Goal: Navigation & Orientation: Understand site structure

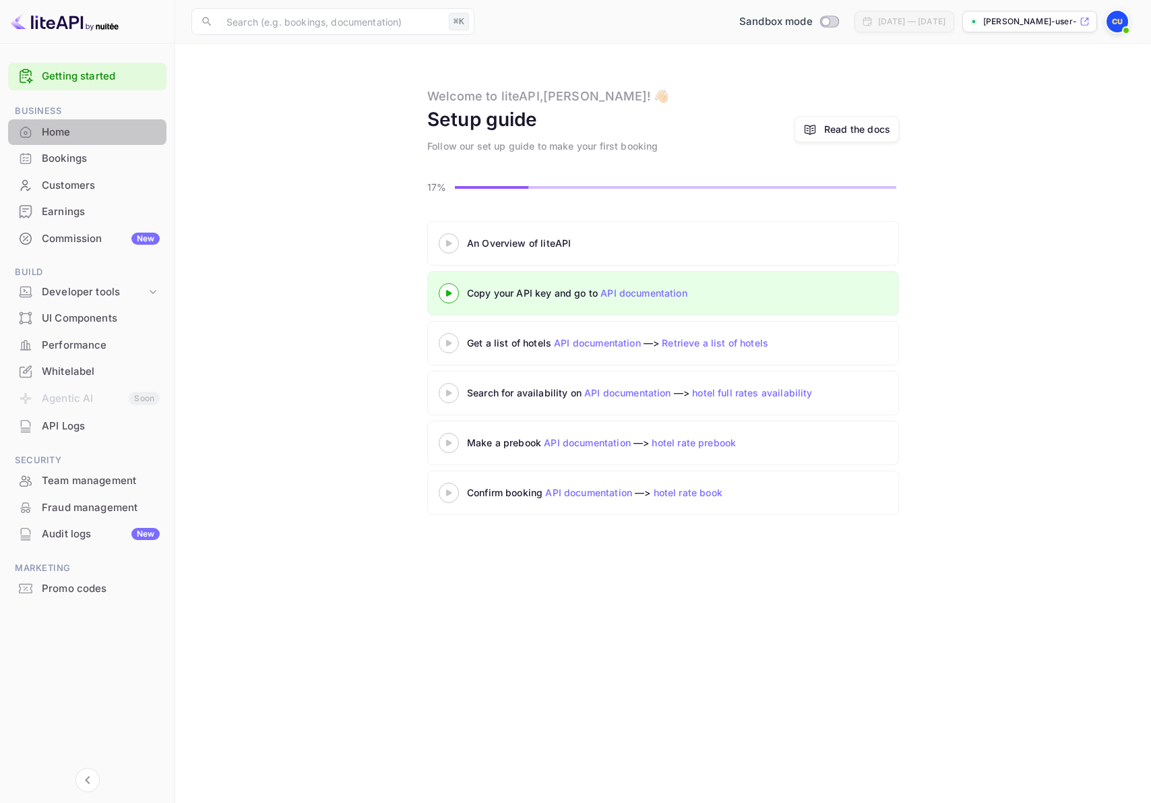
click at [82, 129] on div "Home" at bounding box center [101, 133] width 118 height 16
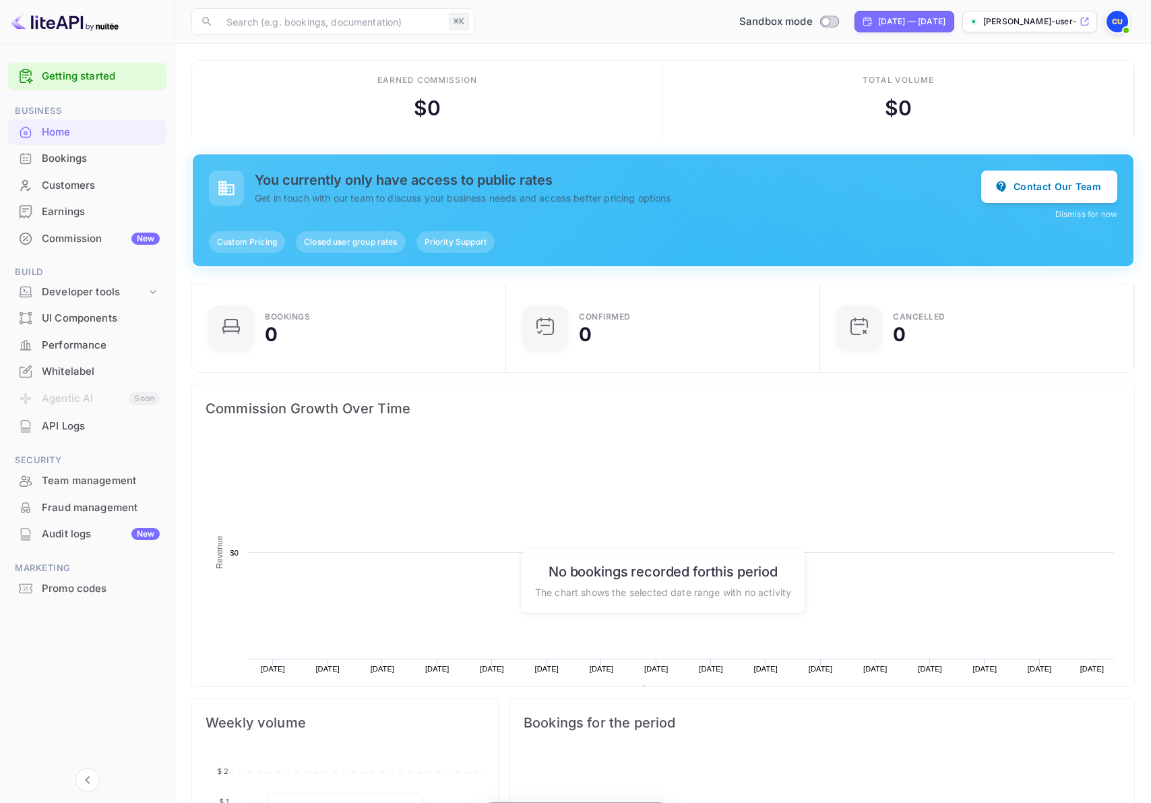
scroll to position [219, 306]
click at [284, 29] on input "text" at bounding box center [330, 21] width 225 height 27
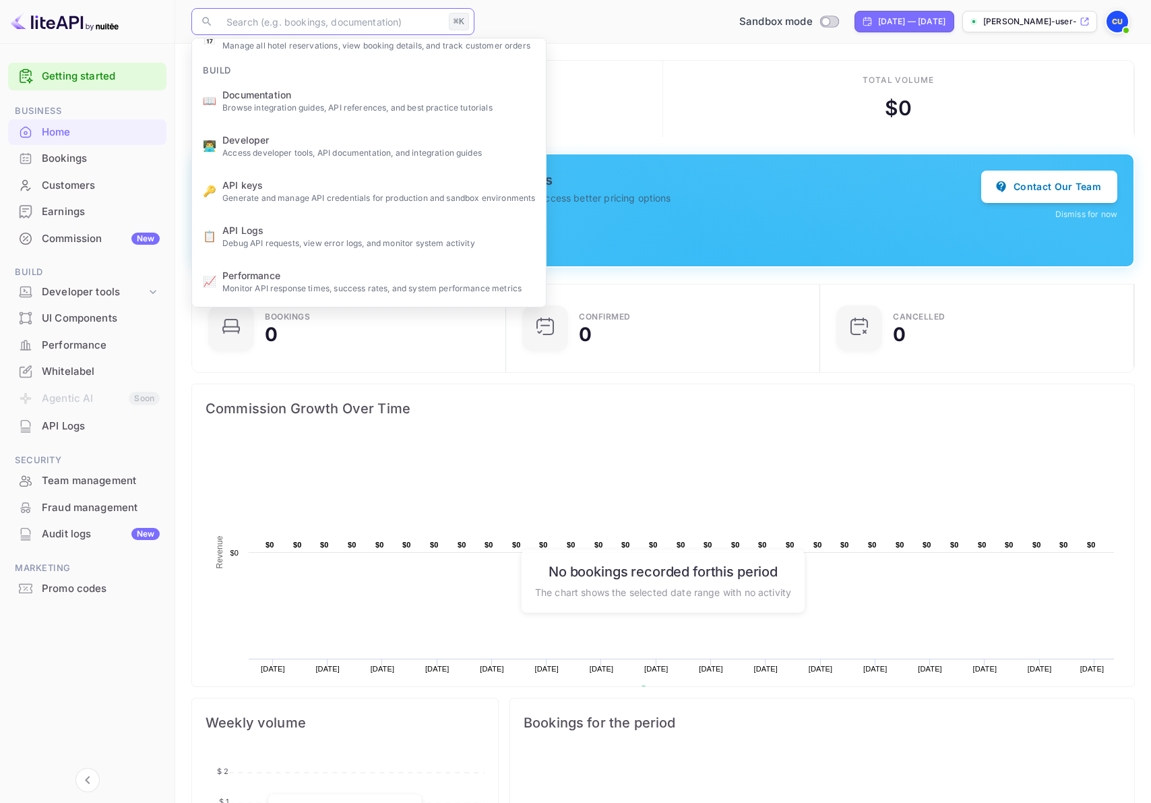
scroll to position [0, 0]
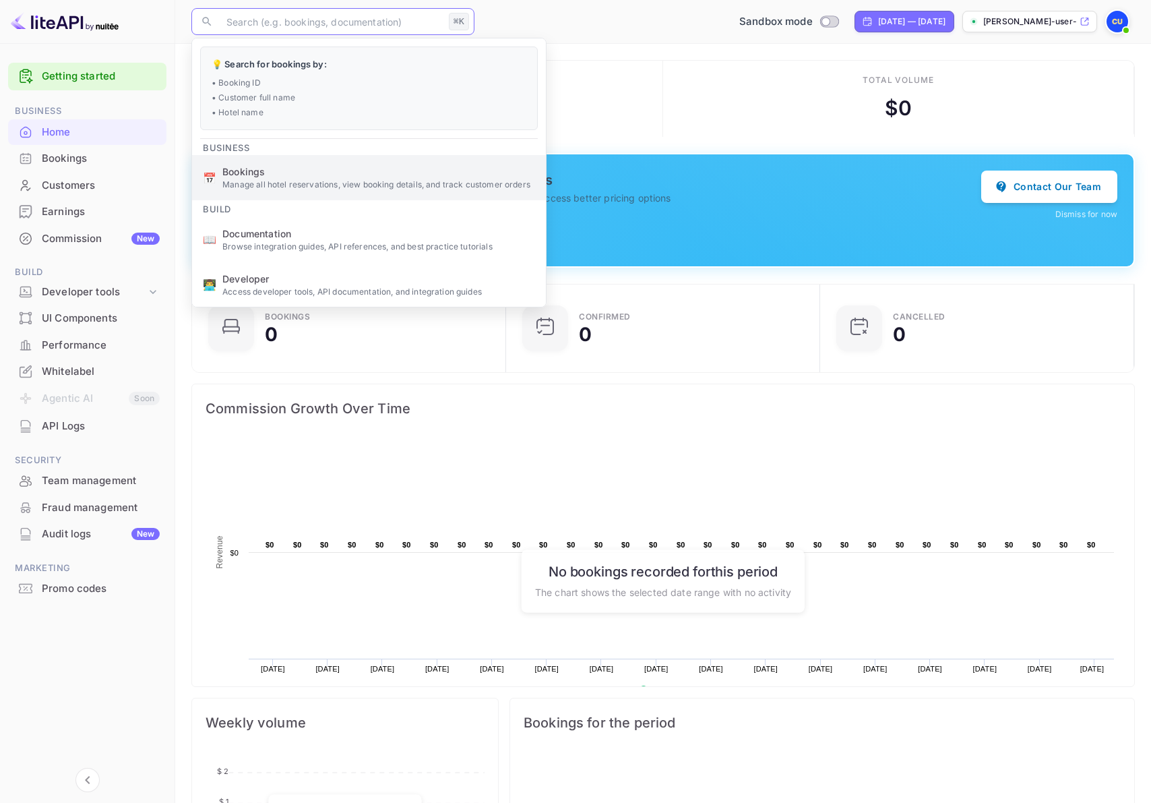
click at [273, 162] on li "📅 Bookings Manage all hotel reservations, view booking details, and track custo…" at bounding box center [369, 177] width 354 height 45
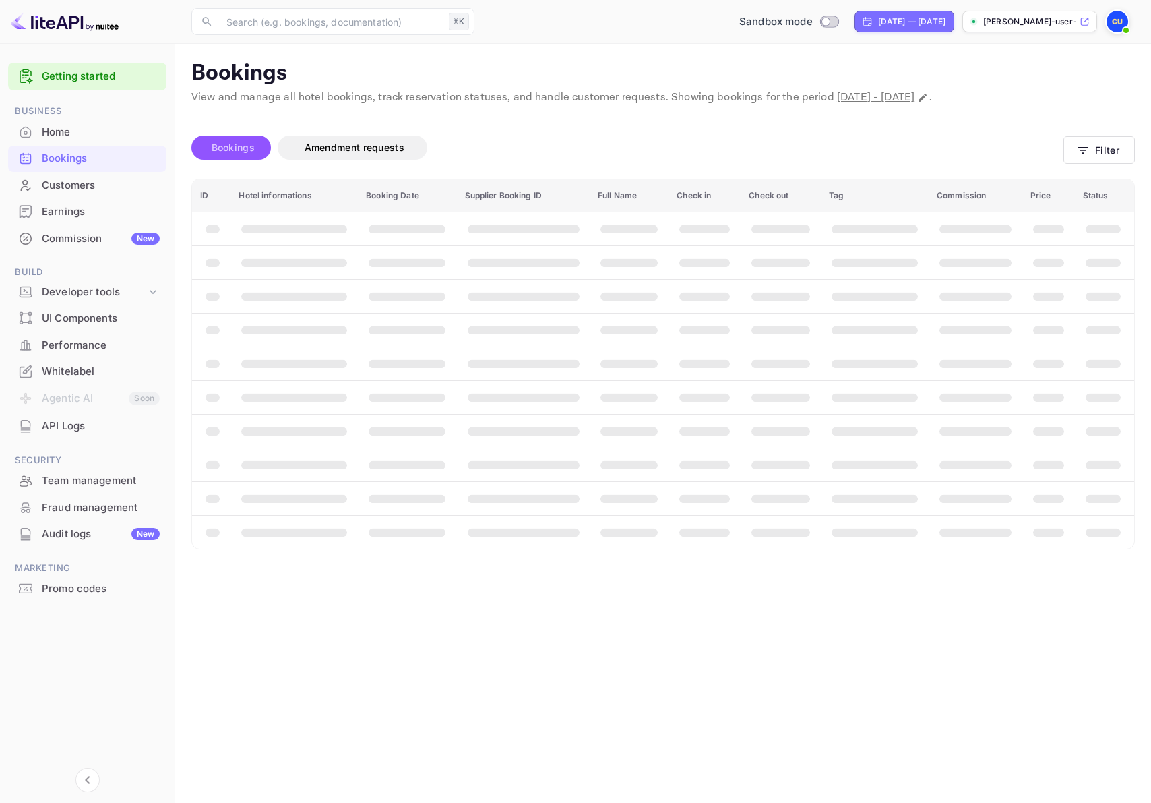
click at [250, 154] on span "Bookings" at bounding box center [233, 148] width 57 height 16
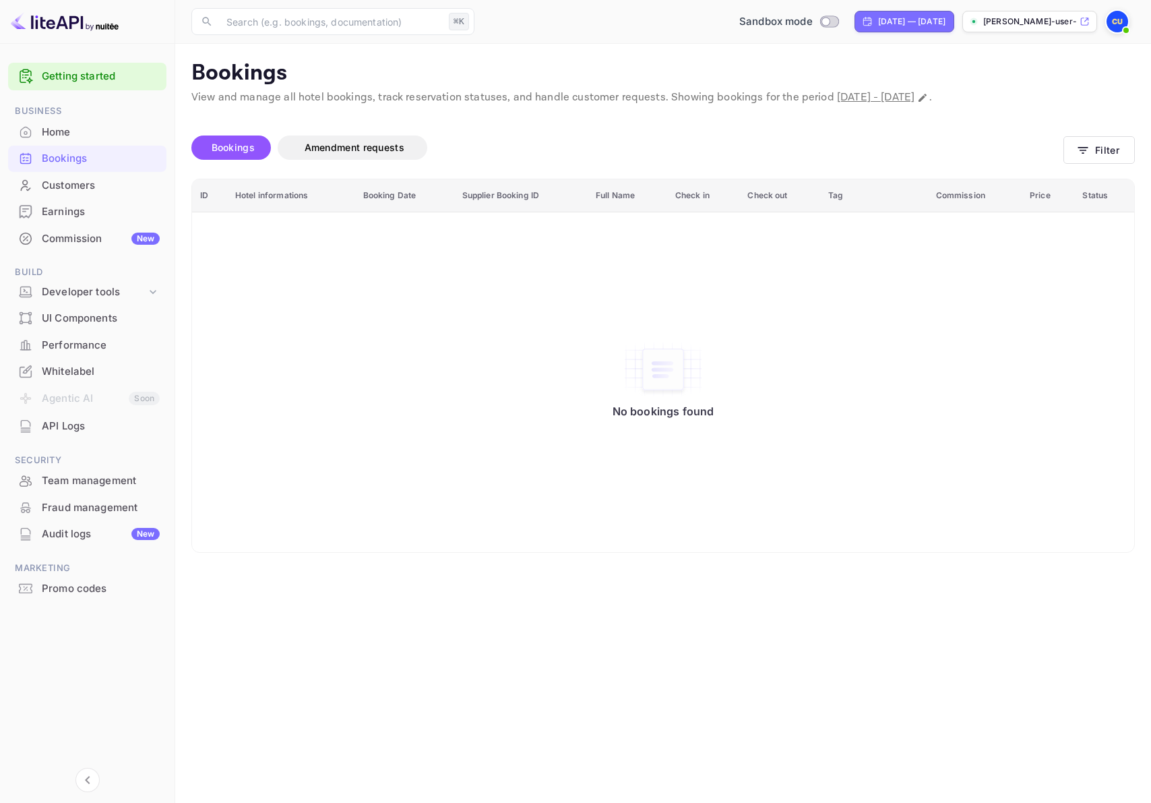
click at [250, 154] on span "Bookings" at bounding box center [233, 148] width 57 height 16
click at [62, 130] on div "Home" at bounding box center [101, 133] width 118 height 16
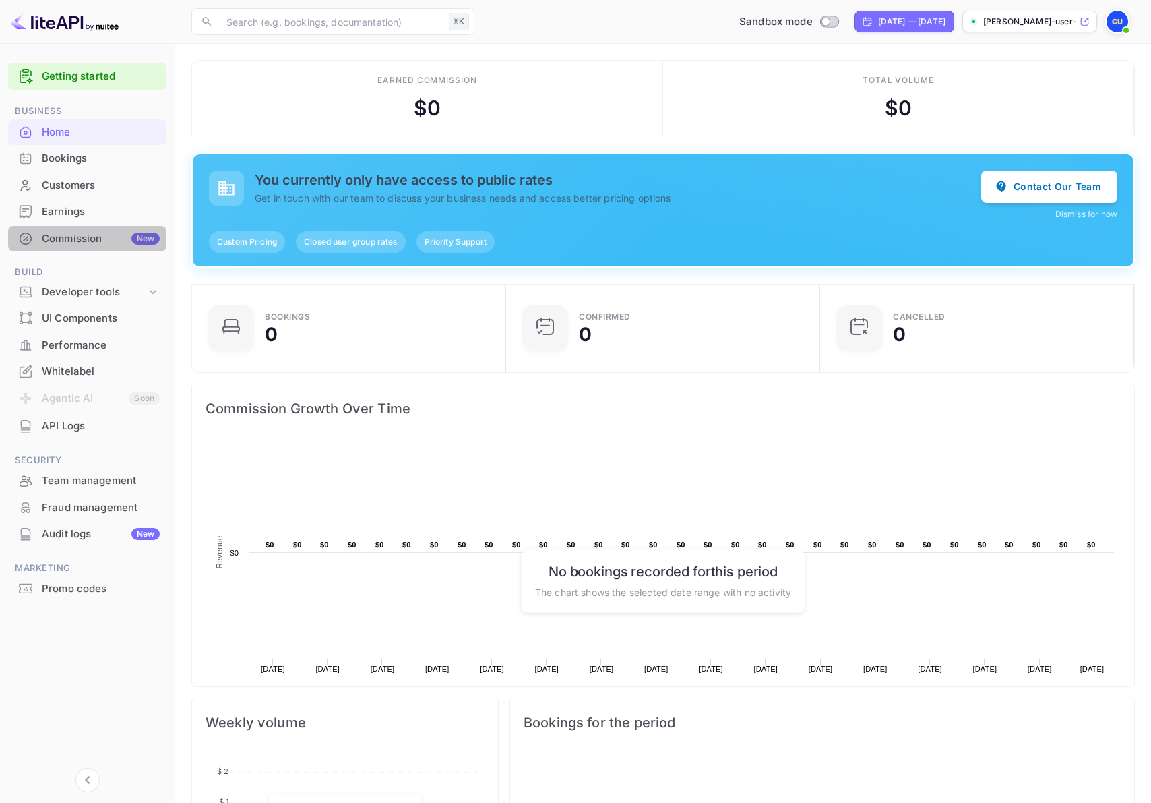
click at [84, 227] on div "Commission New" at bounding box center [87, 239] width 158 height 26
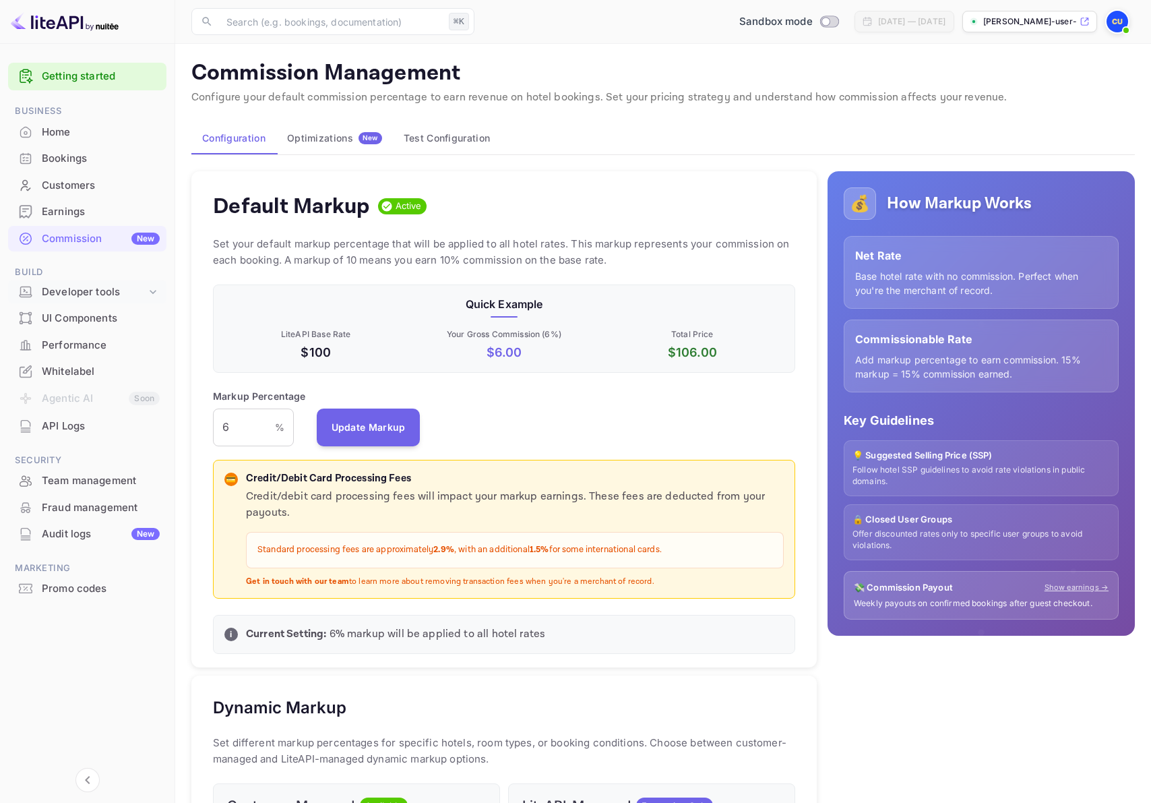
click at [87, 301] on div "Developer tools" at bounding box center [87, 292] width 158 height 24
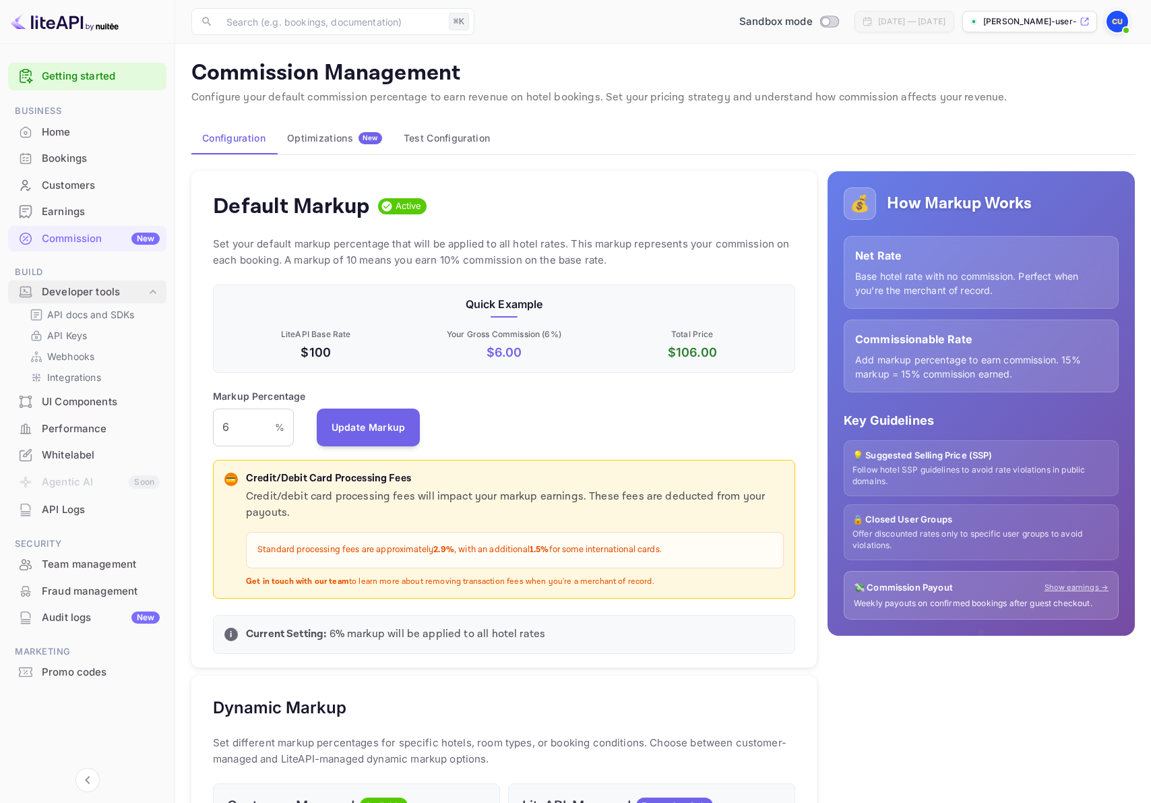
scroll to position [239, 582]
click at [83, 336] on p "API Keys" at bounding box center [67, 335] width 40 height 14
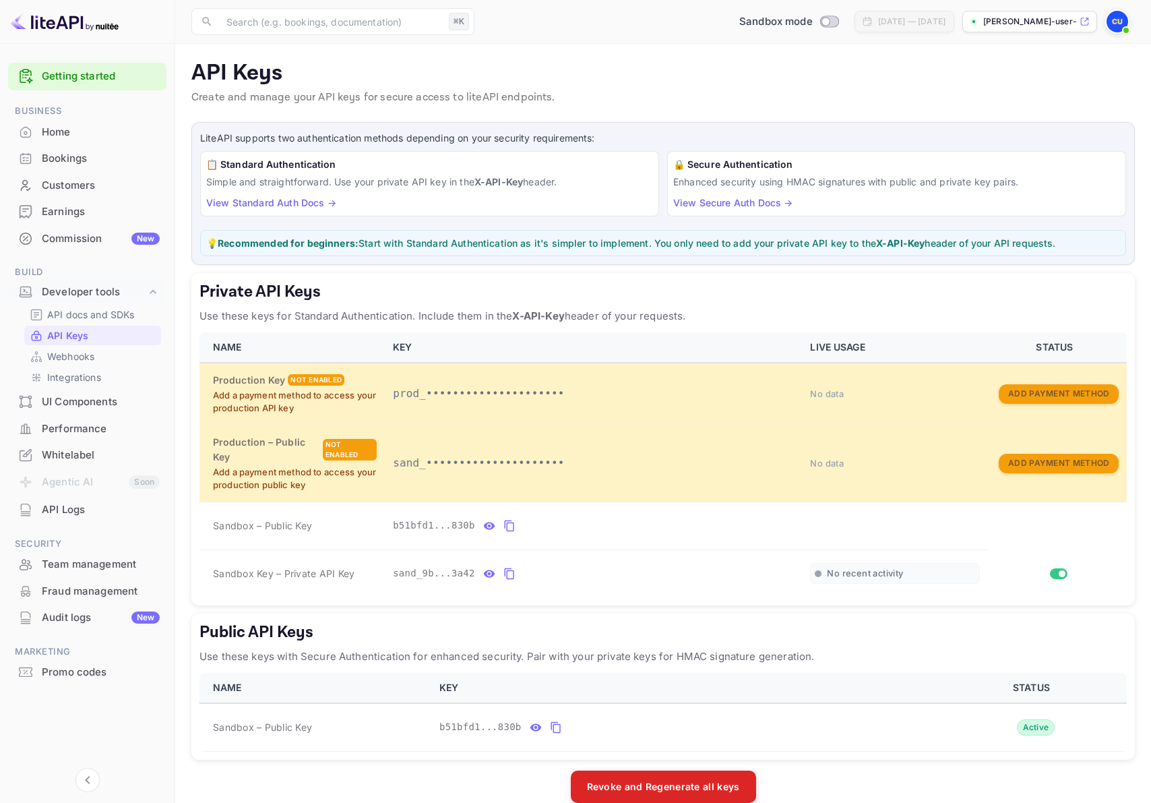
click at [73, 21] on img at bounding box center [65, 22] width 108 height 22
click at [63, 73] on link "Getting started" at bounding box center [101, 77] width 118 height 16
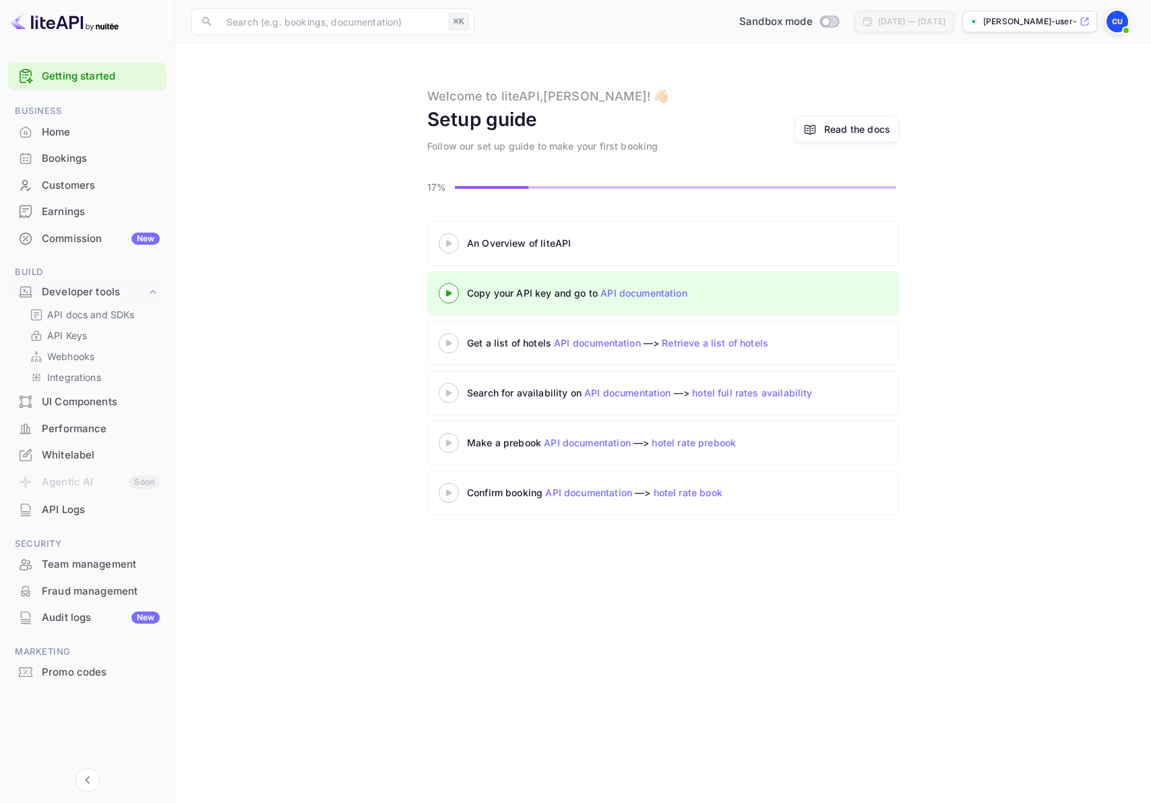
click at [458, 348] on div at bounding box center [448, 342] width 47 height 17
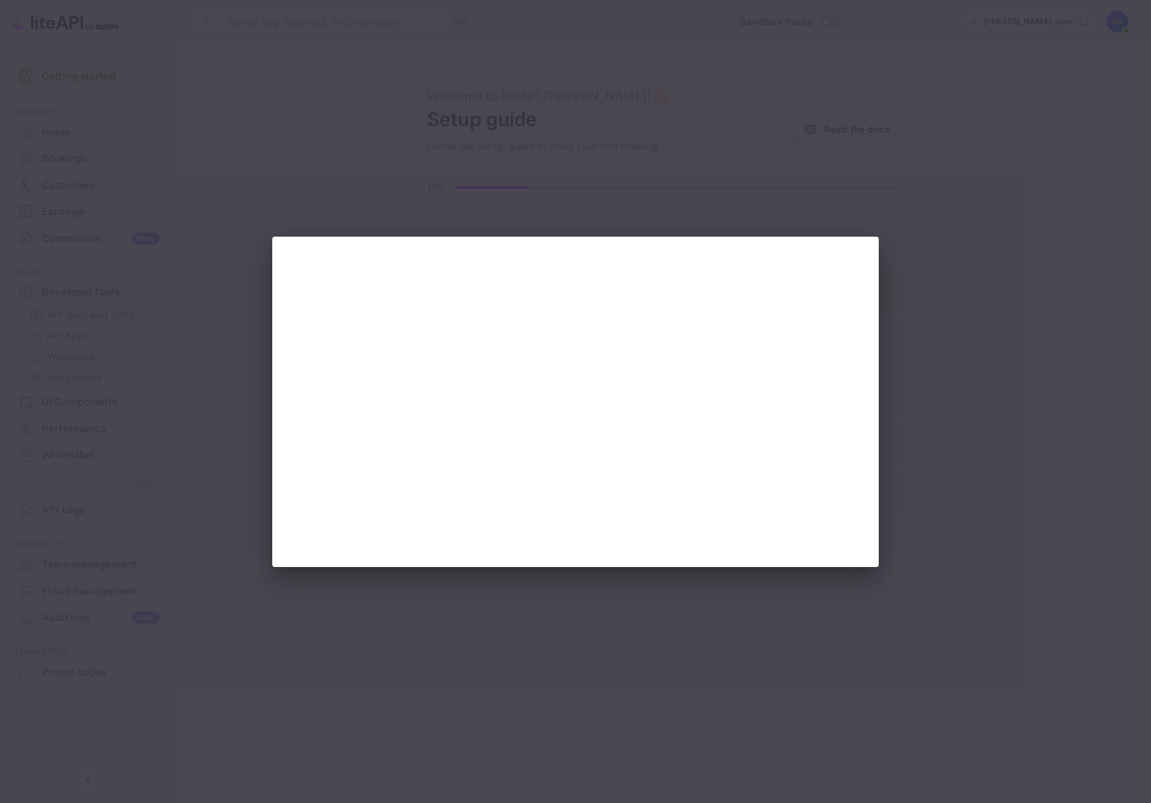
click at [1029, 381] on div at bounding box center [575, 401] width 1151 height 803
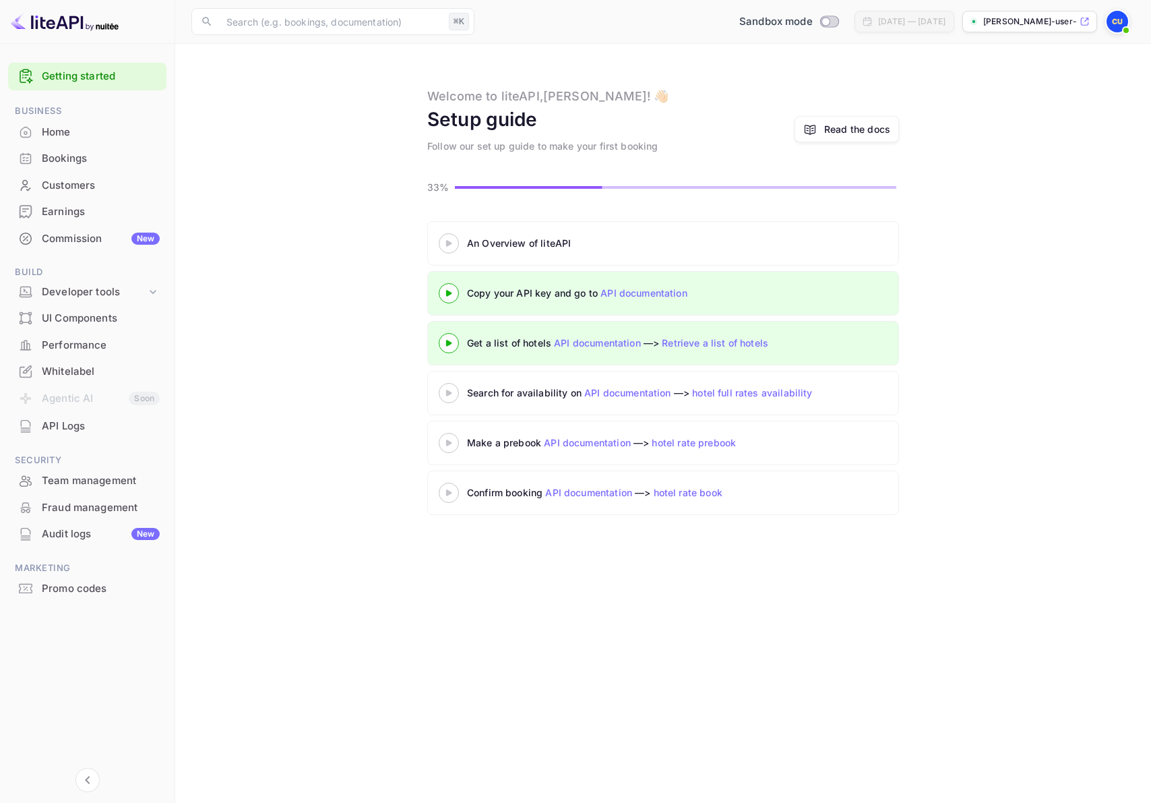
click at [53, 26] on img at bounding box center [65, 22] width 108 height 22
click at [55, 24] on img at bounding box center [65, 22] width 108 height 22
